Goal: Task Accomplishment & Management: Complete application form

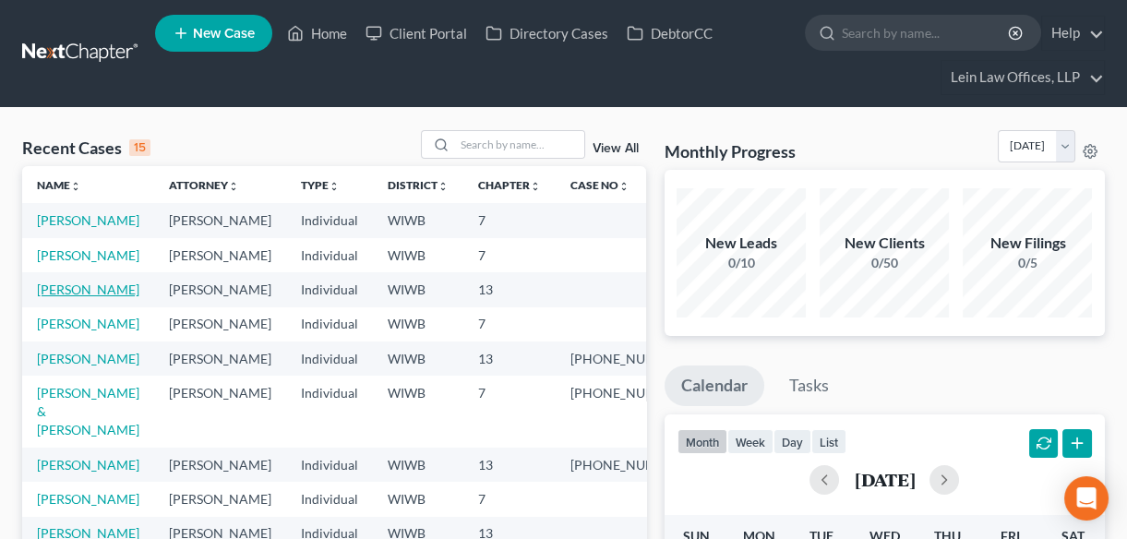
click at [70, 297] on link "[PERSON_NAME]" at bounding box center [88, 289] width 102 height 16
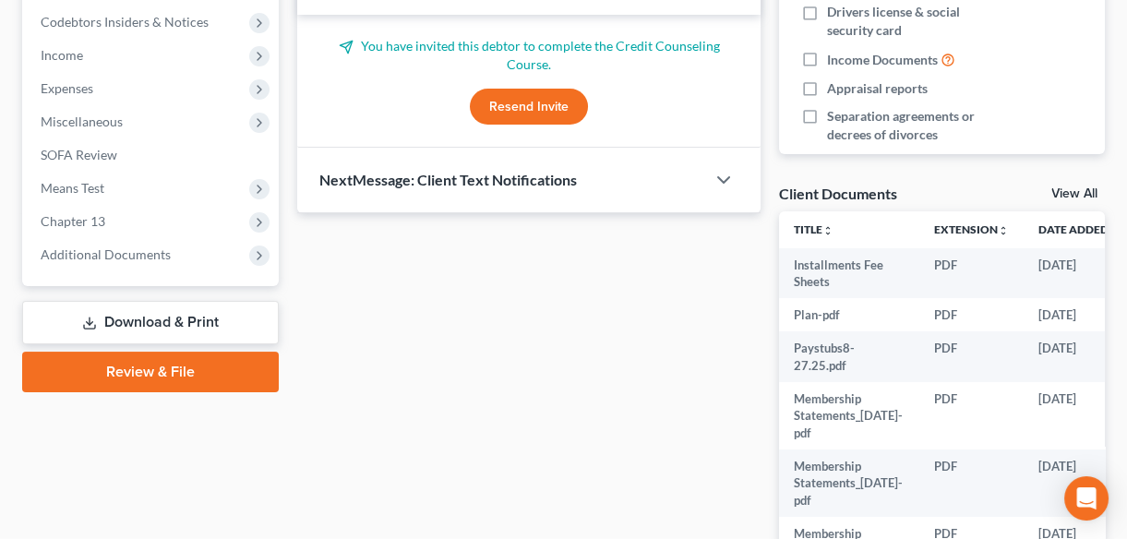
scroll to position [587, 0]
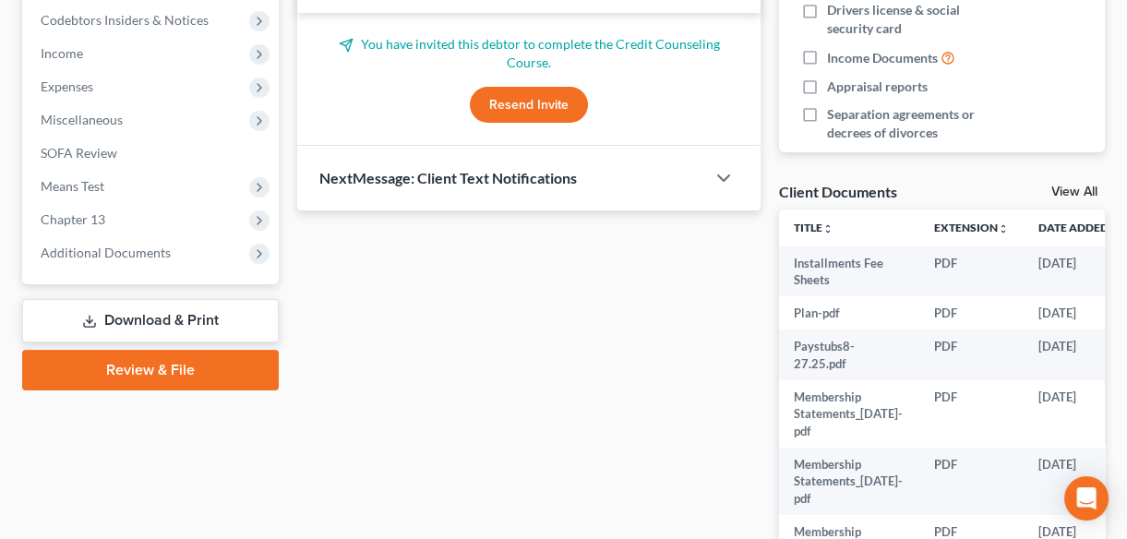
click at [133, 365] on link "Review & File" at bounding box center [150, 370] width 257 height 41
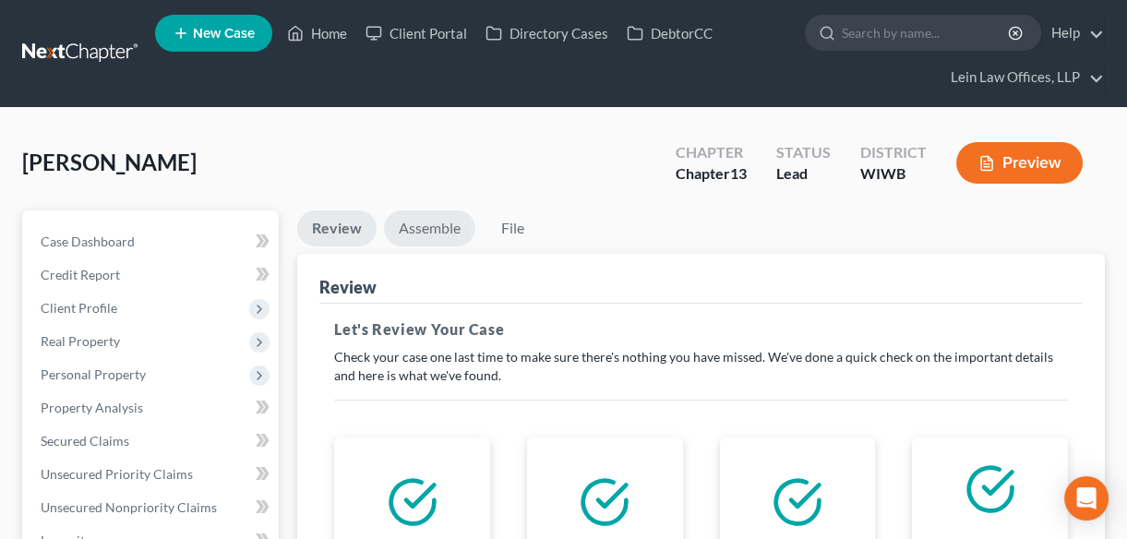
click at [434, 226] on link "Assemble" at bounding box center [429, 228] width 91 height 36
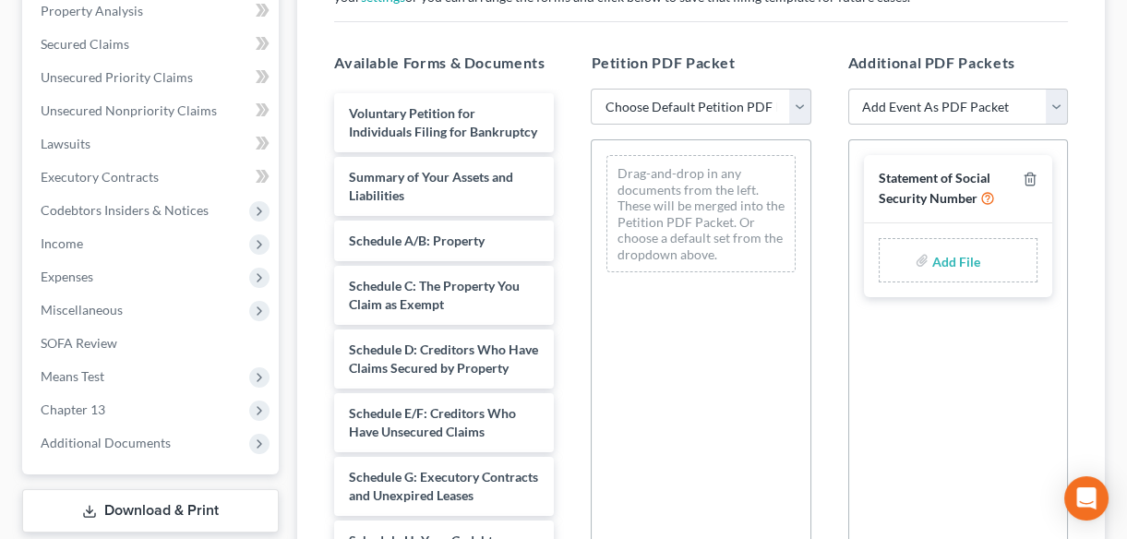
scroll to position [419, 0]
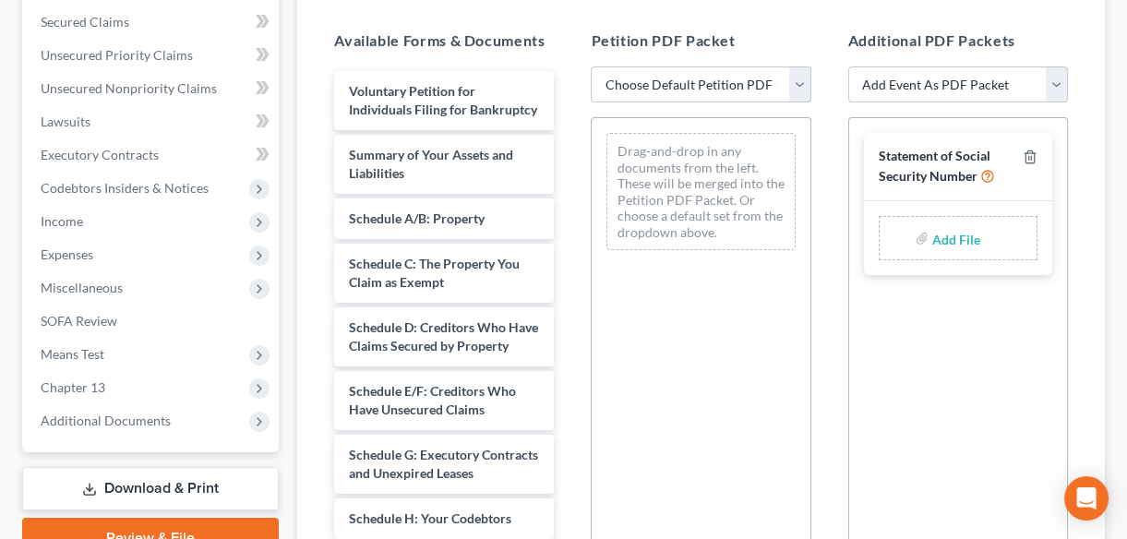
click at [801, 90] on select "Choose Default Petition PDF Packet Emergency Filing (Voluntary Petition and Cre…" at bounding box center [701, 84] width 220 height 37
select select "1"
click at [591, 66] on select "Choose Default Petition PDF Packet Emergency Filing (Voluntary Petition and Cre…" at bounding box center [701, 84] width 220 height 37
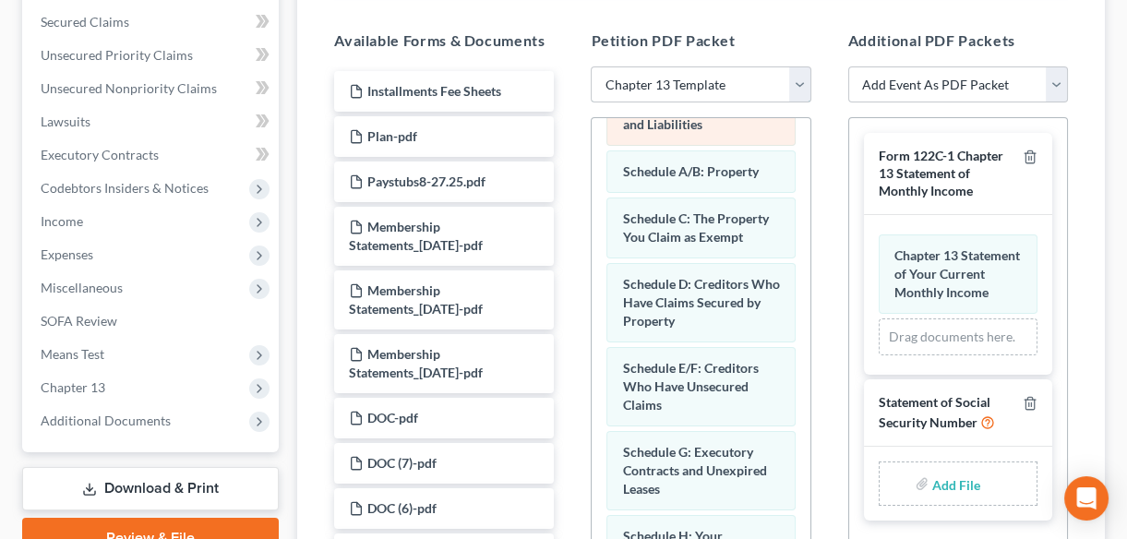
scroll to position [167, 0]
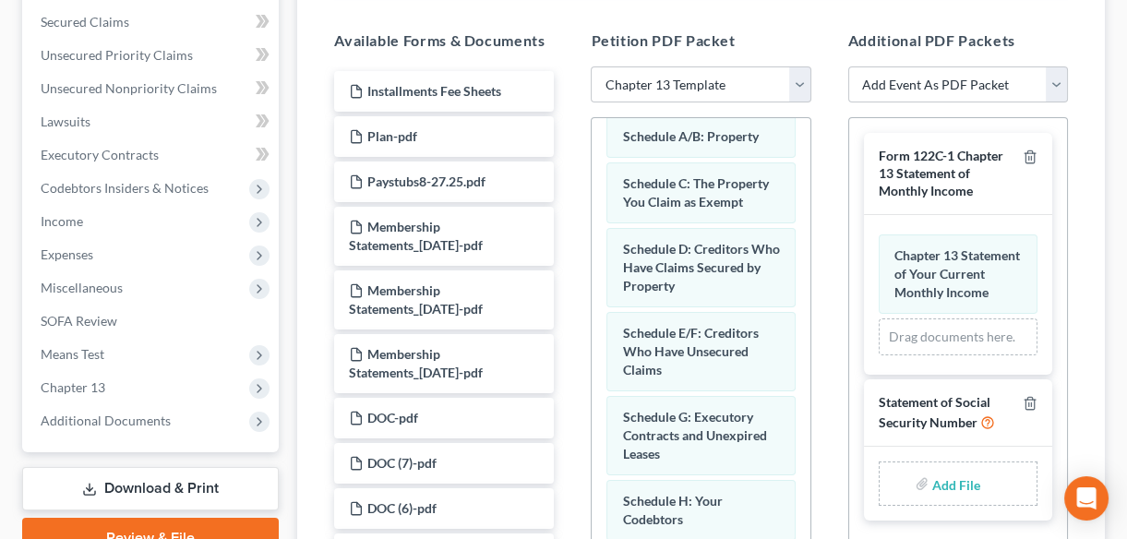
click at [943, 496] on input "file" at bounding box center [954, 483] width 44 height 33
click at [938, 500] on input "file" at bounding box center [954, 483] width 44 height 33
type input "C:\fakepath\Form 121 Social Security.pdf"
click at [1057, 82] on select "Add Event As PDF Packet Certificate of Credit Counseling Chapter 13 Plan Employ…" at bounding box center [958, 84] width 220 height 37
select select "1"
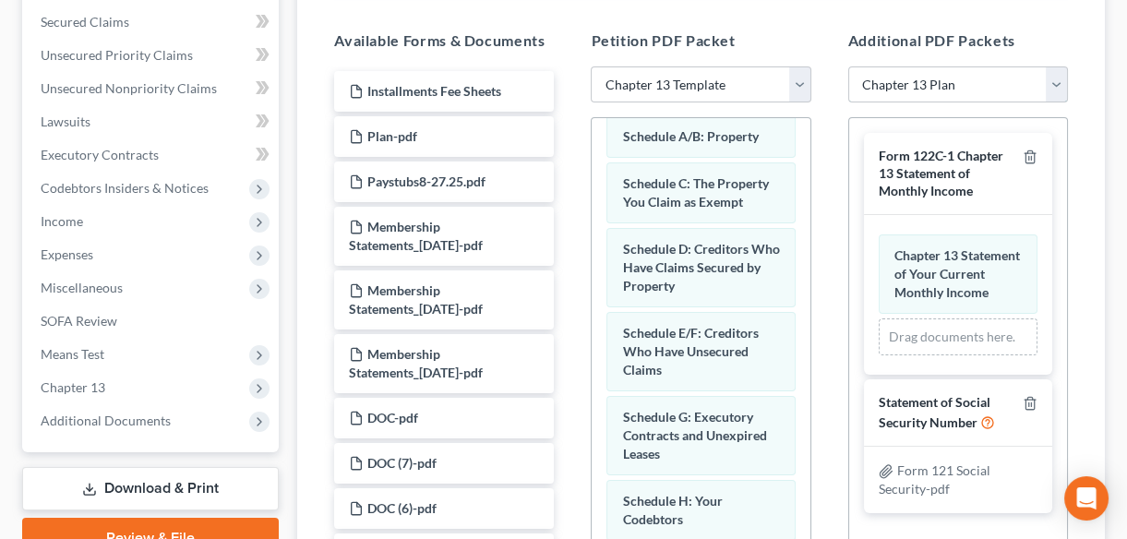
click at [848, 66] on select "Add Event As PDF Packet Certificate of Credit Counseling Chapter 13 Plan Employ…" at bounding box center [958, 84] width 220 height 37
select select
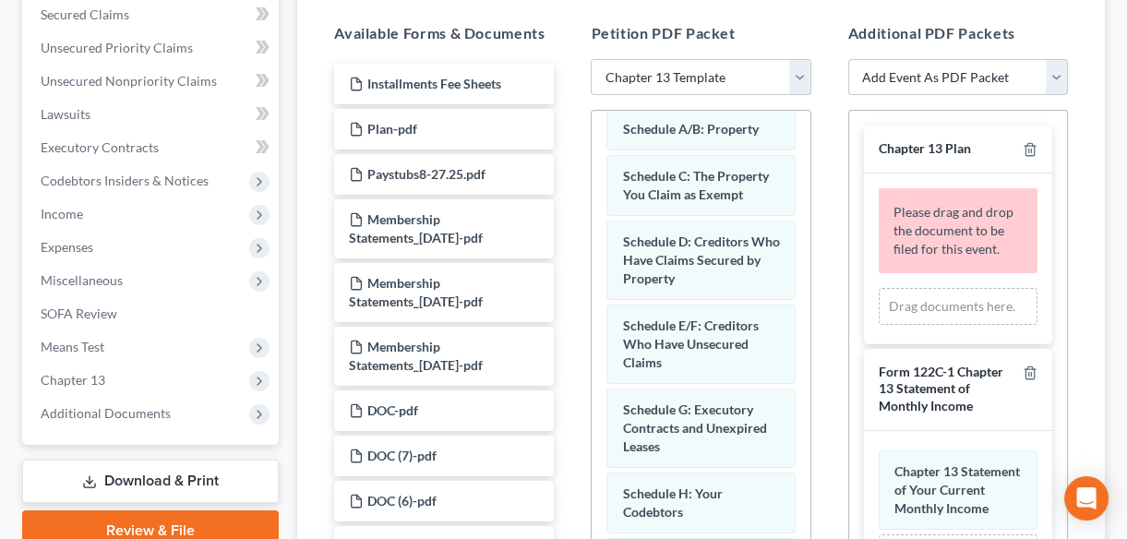
scroll to position [417, 0]
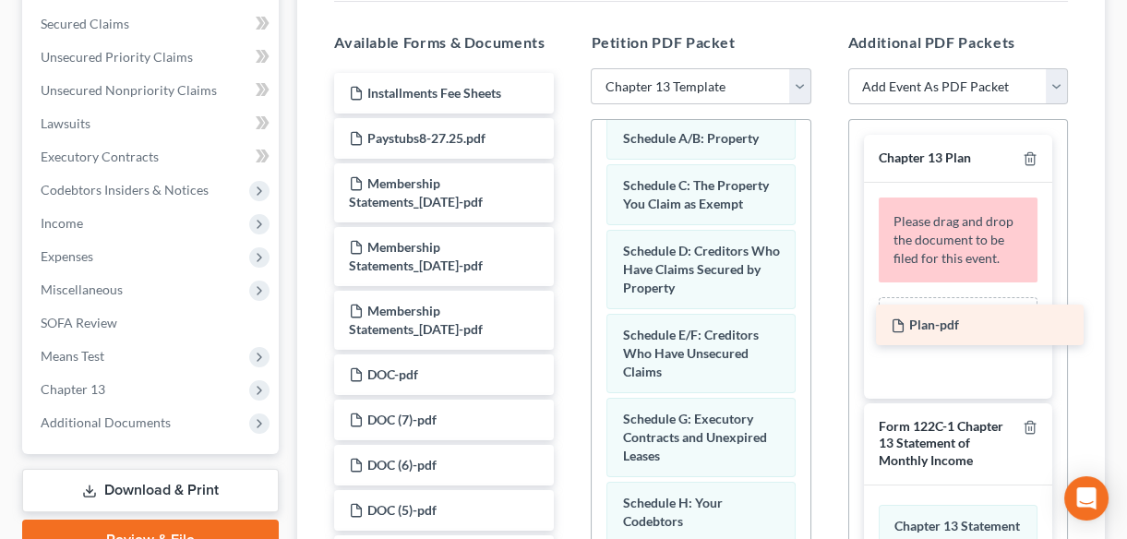
drag, startPoint x: 397, startPoint y: 130, endPoint x: 939, endPoint y: 319, distance: 573.8
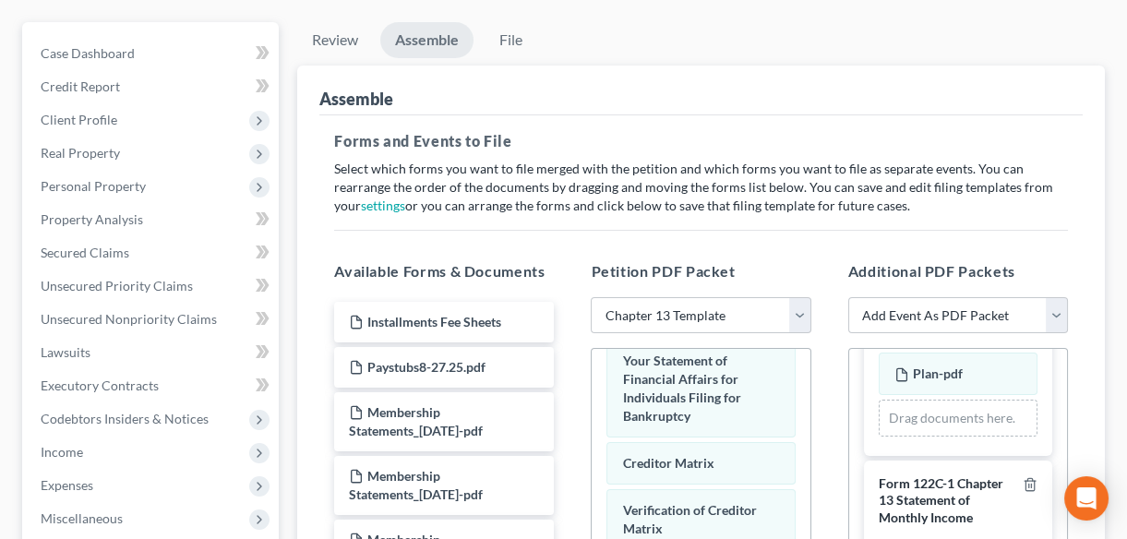
scroll to position [168, 0]
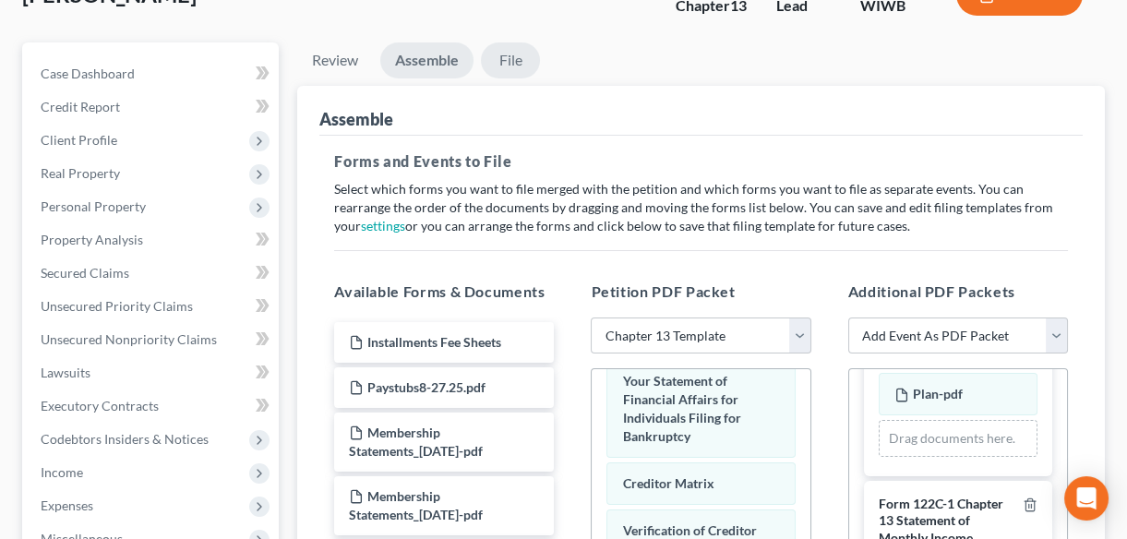
click at [509, 58] on link "File" at bounding box center [510, 60] width 59 height 36
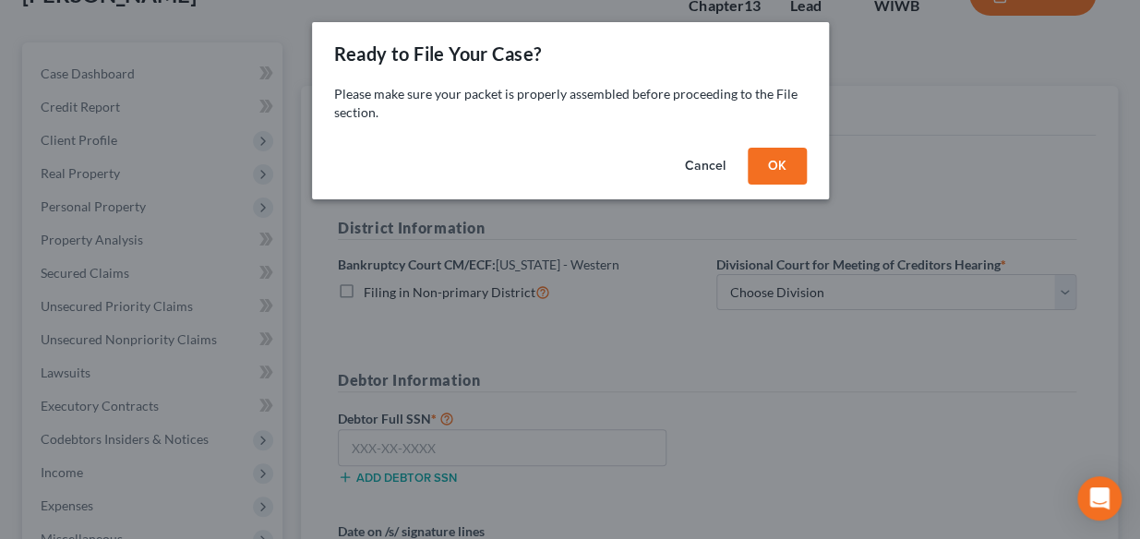
click at [772, 166] on button "OK" at bounding box center [777, 166] width 59 height 37
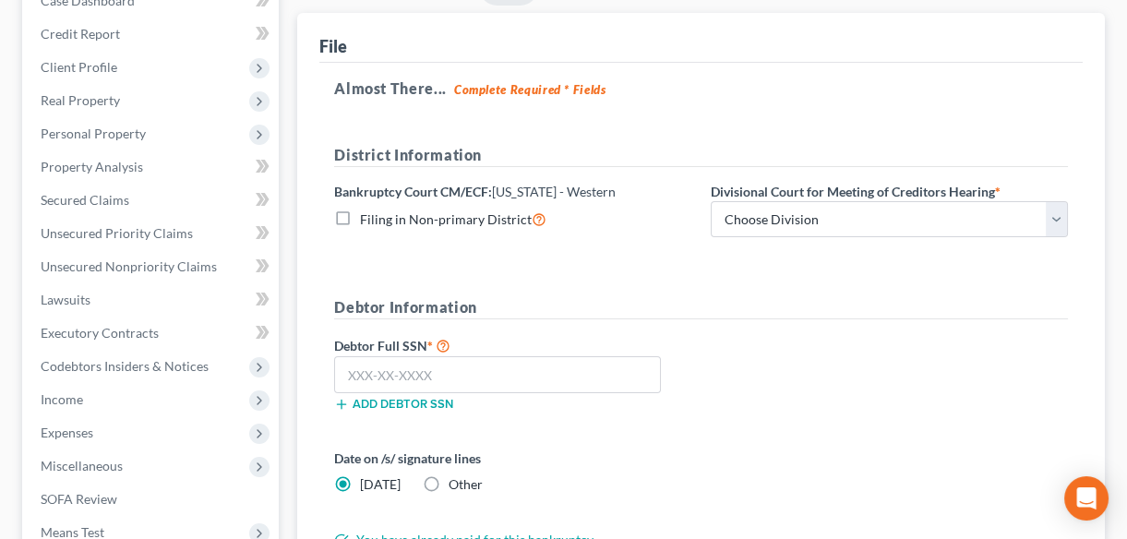
scroll to position [420, 0]
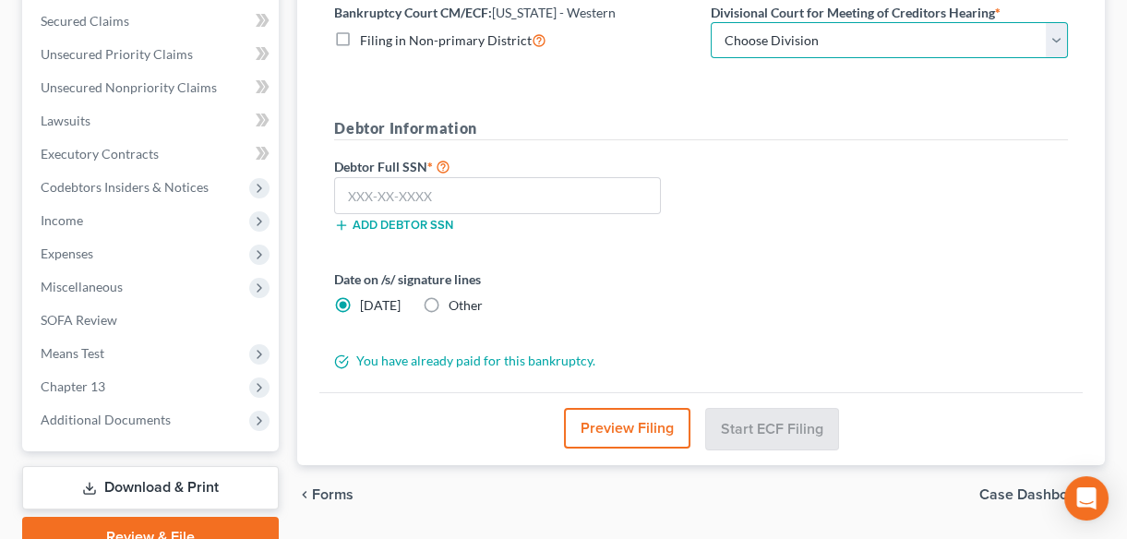
click at [1053, 43] on select "Choose Division Eau [PERSON_NAME]" at bounding box center [889, 40] width 357 height 37
select select "0"
click at [711, 22] on select "Choose Division Eau [PERSON_NAME]" at bounding box center [889, 40] width 357 height 37
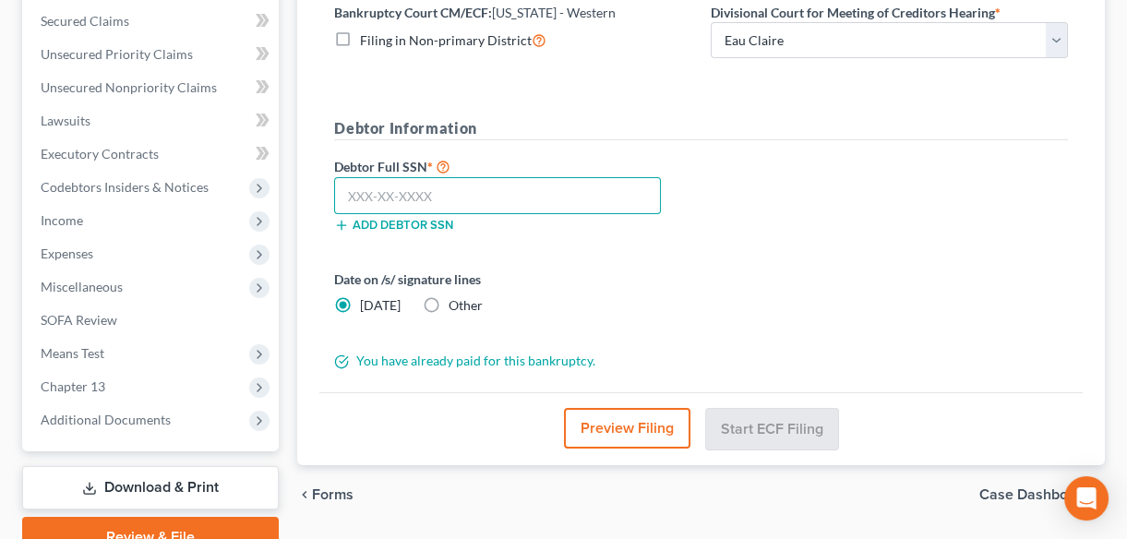
click at [414, 190] on input "text" at bounding box center [497, 195] width 326 height 37
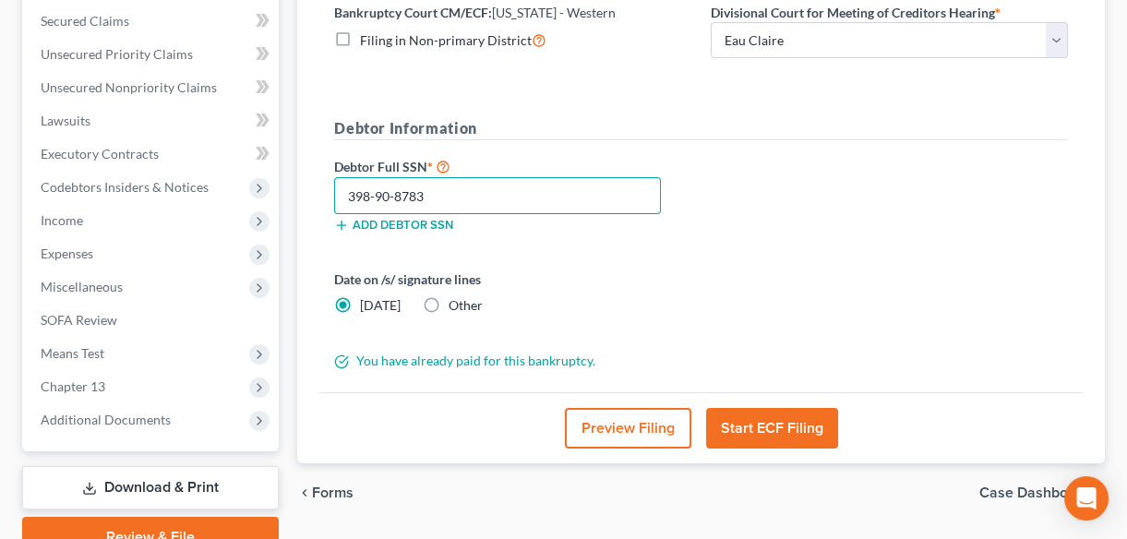
type input "398-90-8783"
click at [758, 425] on button "Start ECF Filing" at bounding box center [772, 428] width 132 height 41
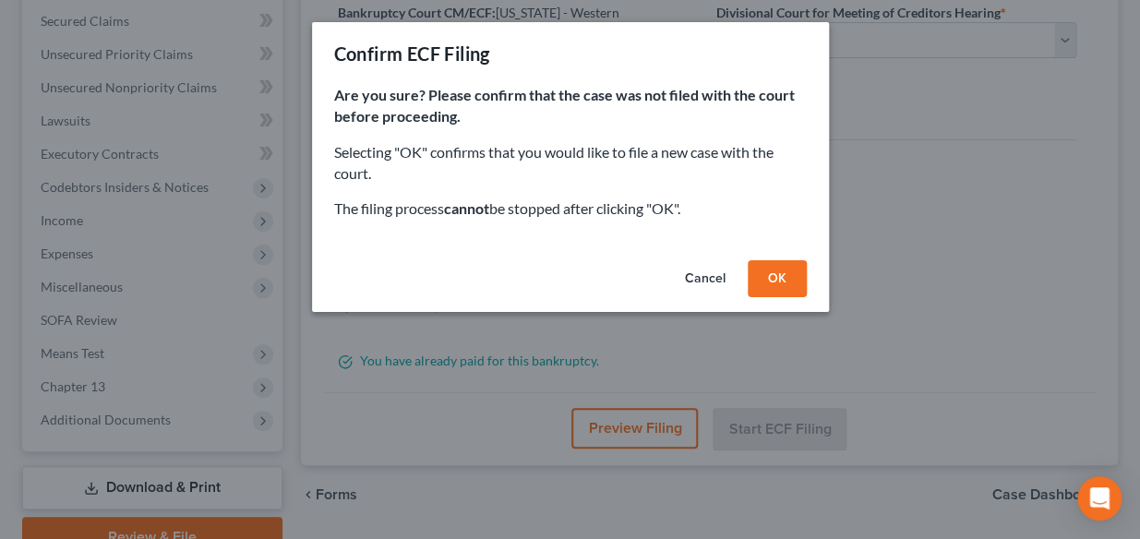
click at [772, 276] on button "OK" at bounding box center [777, 278] width 59 height 37
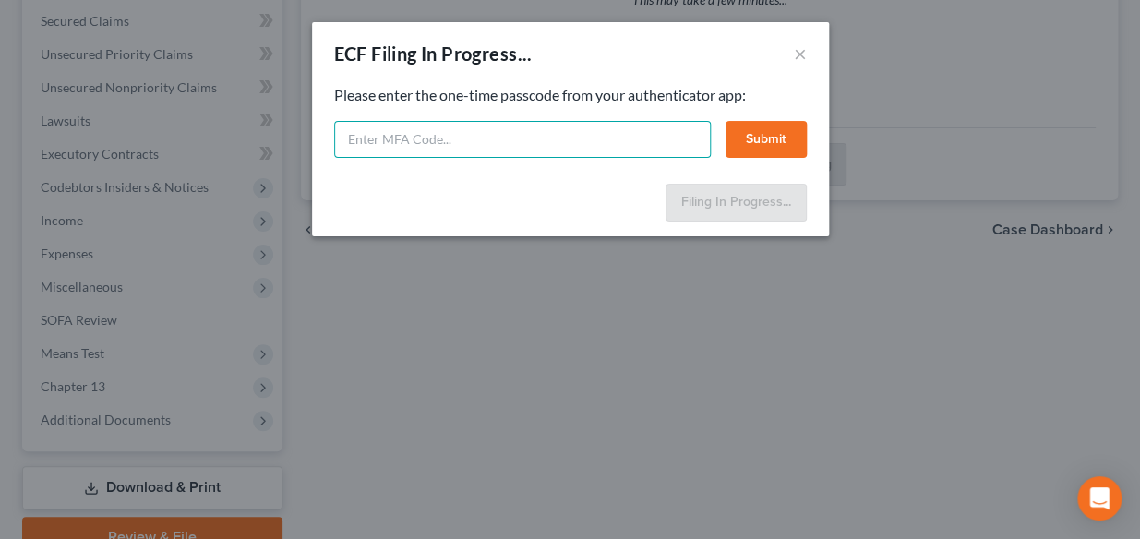
click at [392, 139] on input "text" at bounding box center [522, 139] width 377 height 37
type input "654701"
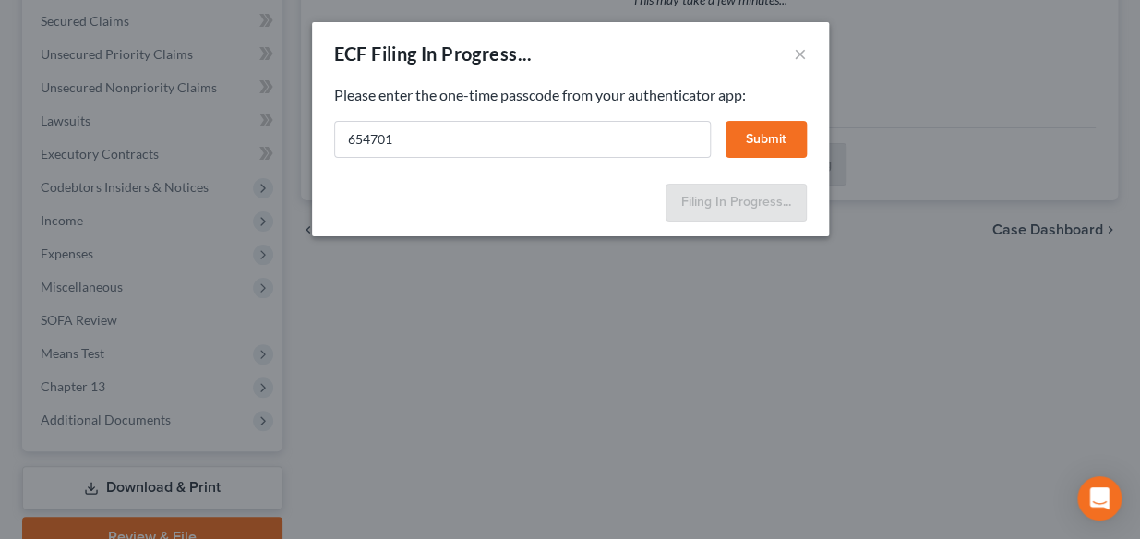
click at [769, 138] on button "Submit" at bounding box center [765, 139] width 81 height 37
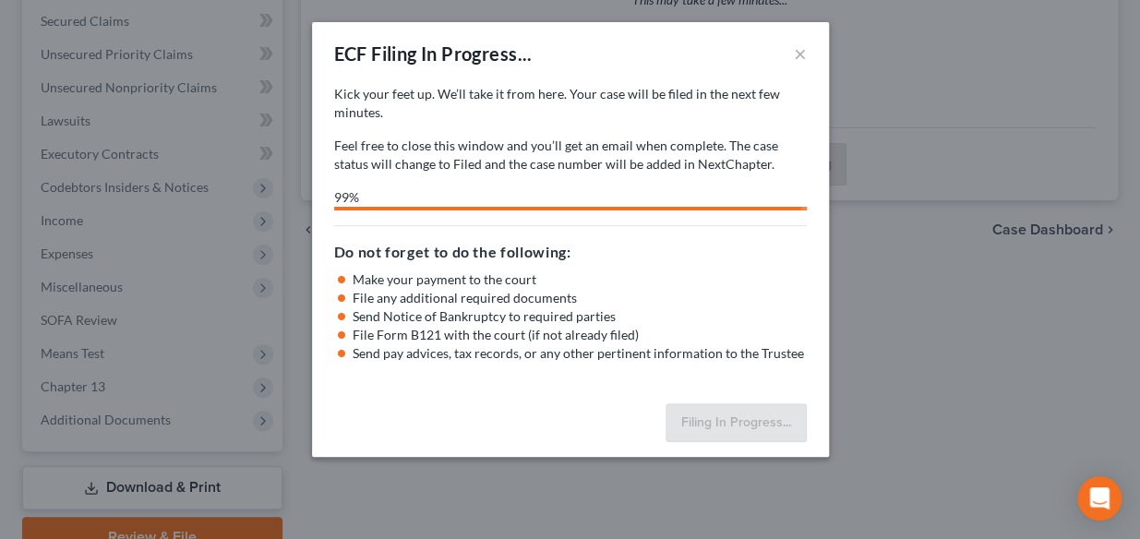
select select "0"
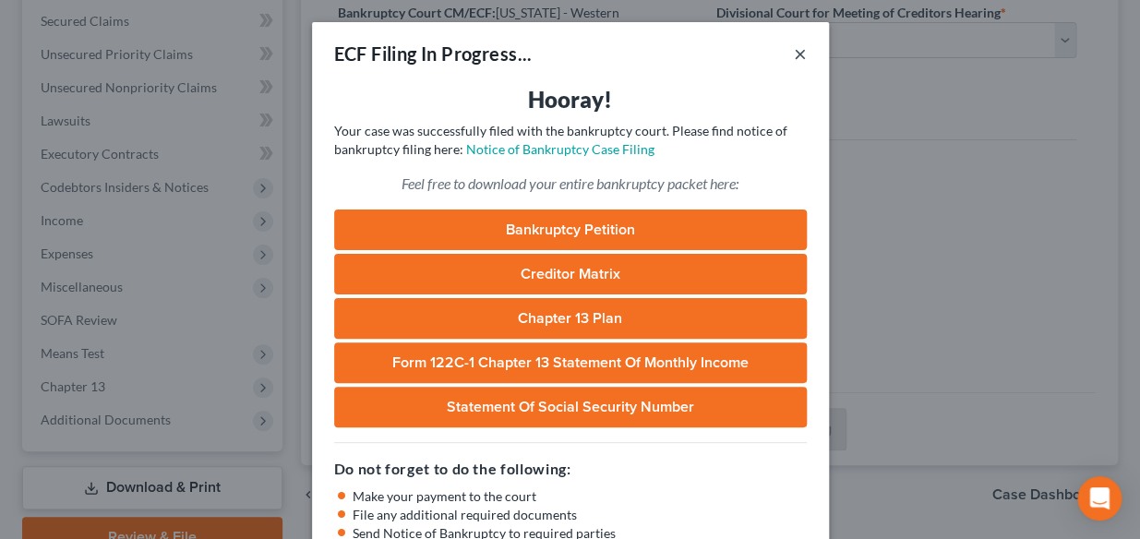
click at [794, 53] on button "×" at bounding box center [800, 53] width 13 height 22
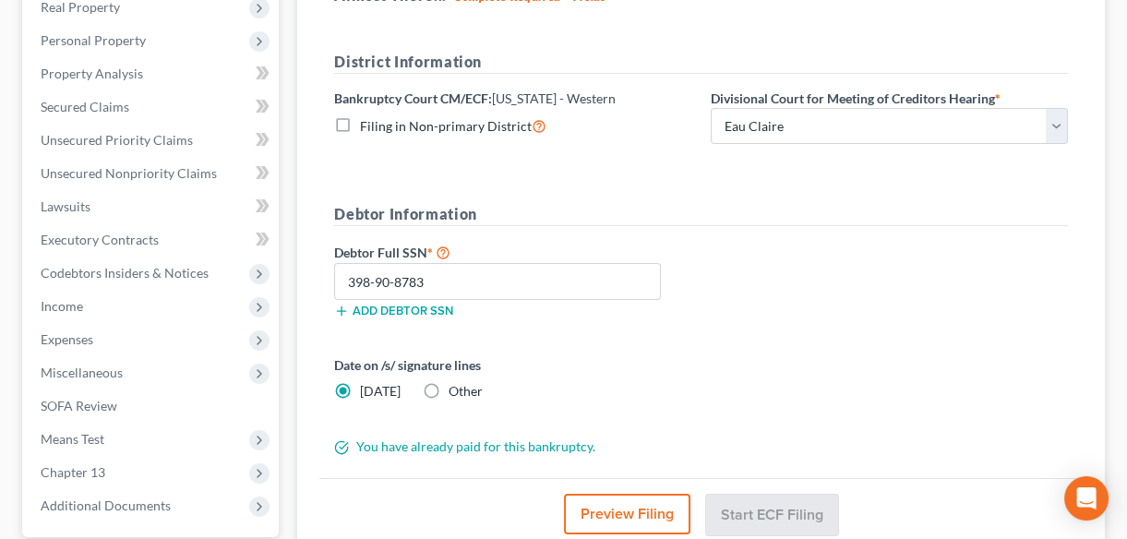
scroll to position [84, 0]
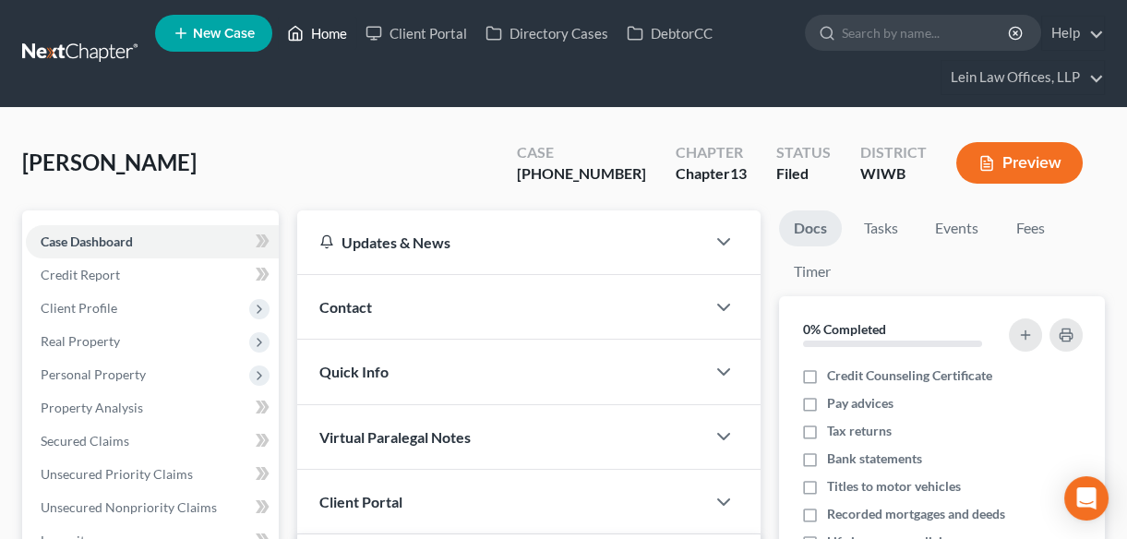
click at [324, 32] on link "Home" at bounding box center [317, 33] width 78 height 33
